Goal: Check status: Check status

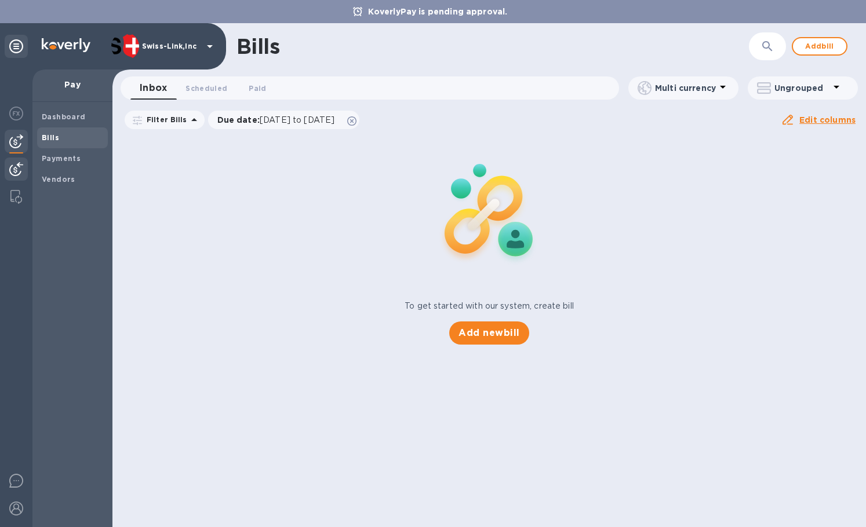
click at [27, 164] on div at bounding box center [16, 170] width 23 height 25
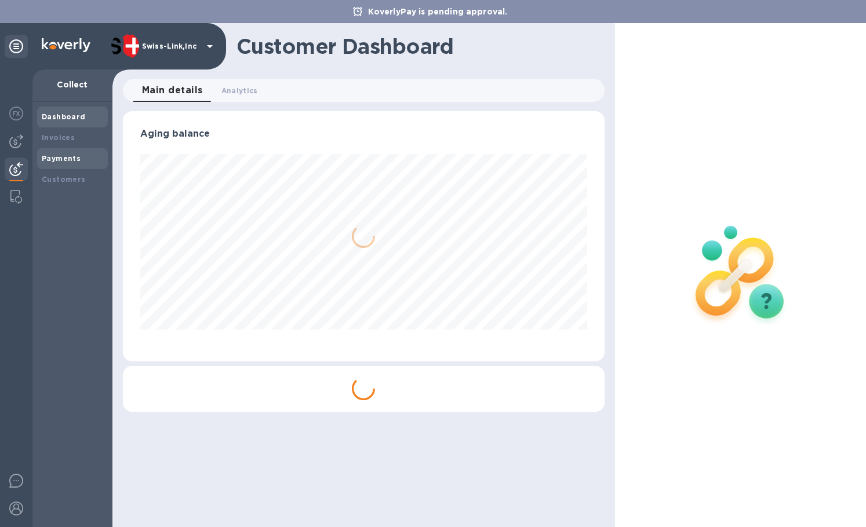
scroll to position [250, 481]
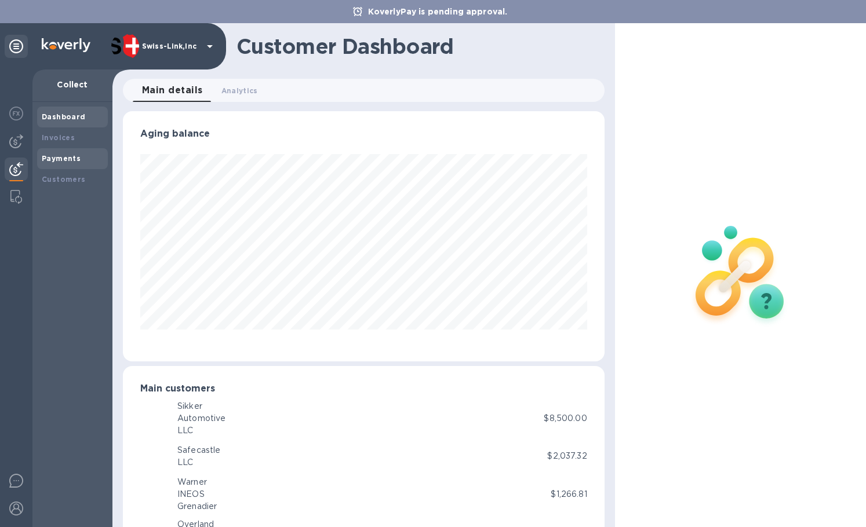
click at [73, 154] on b "Payments" at bounding box center [61, 158] width 39 height 9
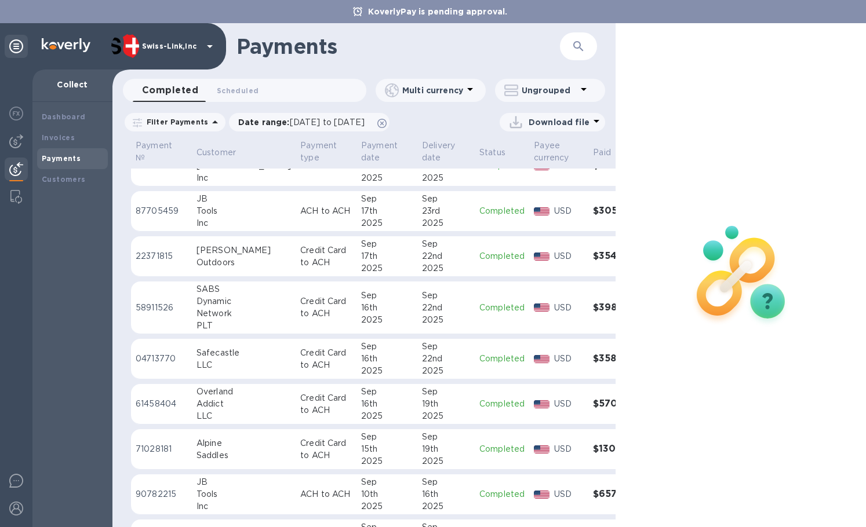
scroll to position [255, 0]
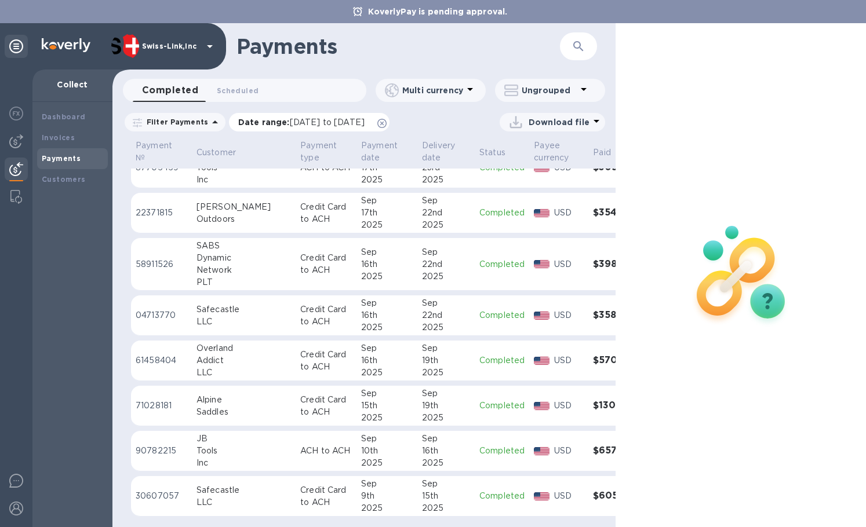
click at [386, 123] on icon at bounding box center [381, 123] width 9 height 9
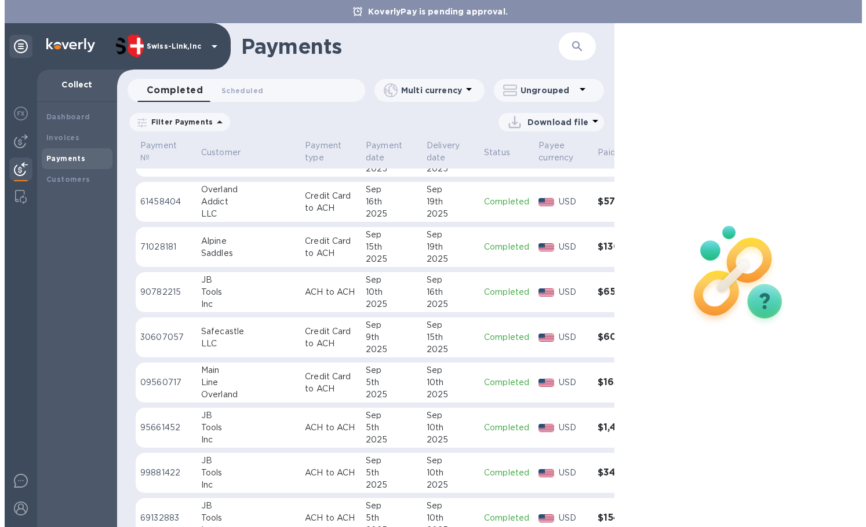
scroll to position [463, 0]
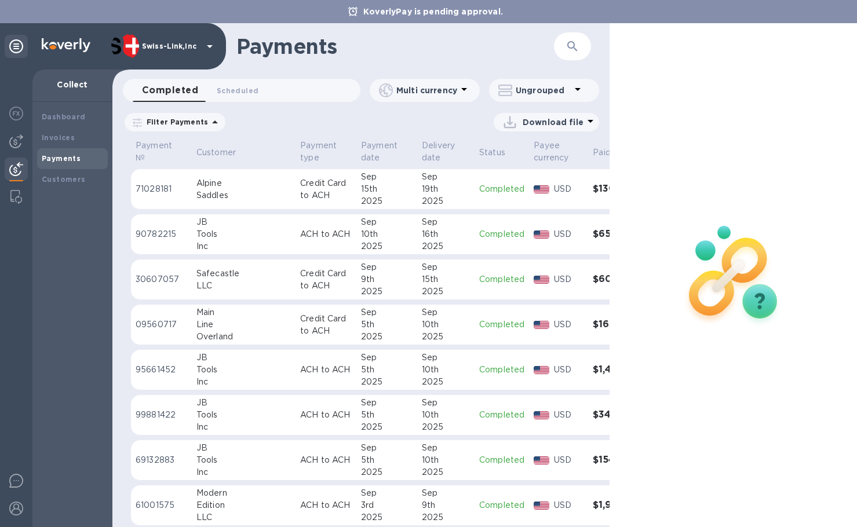
click at [223, 324] on div "Line" at bounding box center [243, 325] width 94 height 12
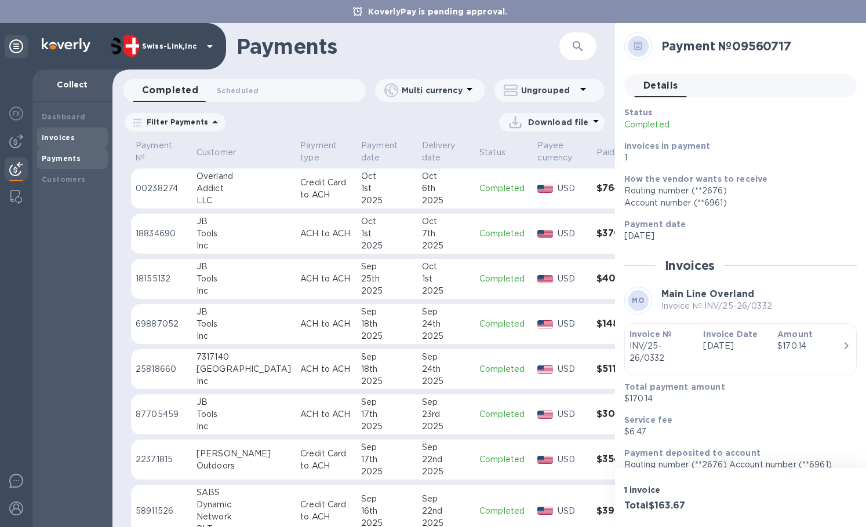
click at [61, 138] on b "Invoices" at bounding box center [58, 137] width 33 height 9
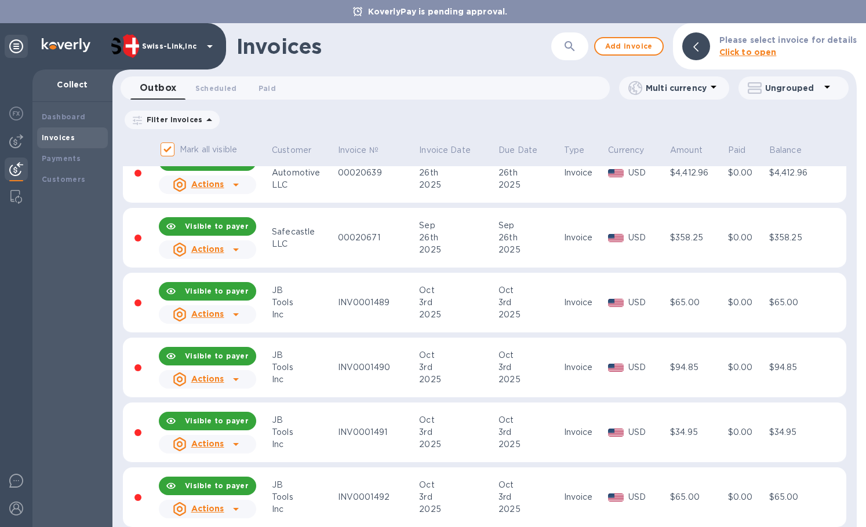
scroll to position [637, 0]
